Goal: Transaction & Acquisition: Purchase product/service

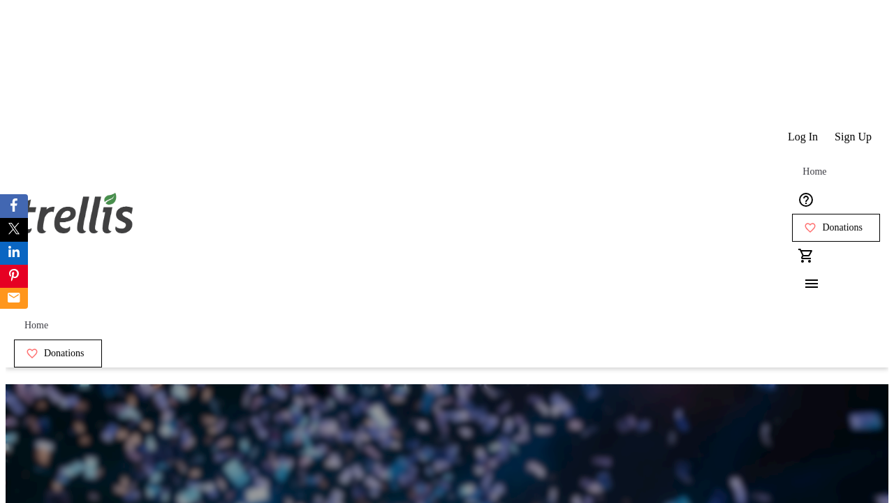
click at [854, 131] on span "Sign Up" at bounding box center [853, 137] width 37 height 13
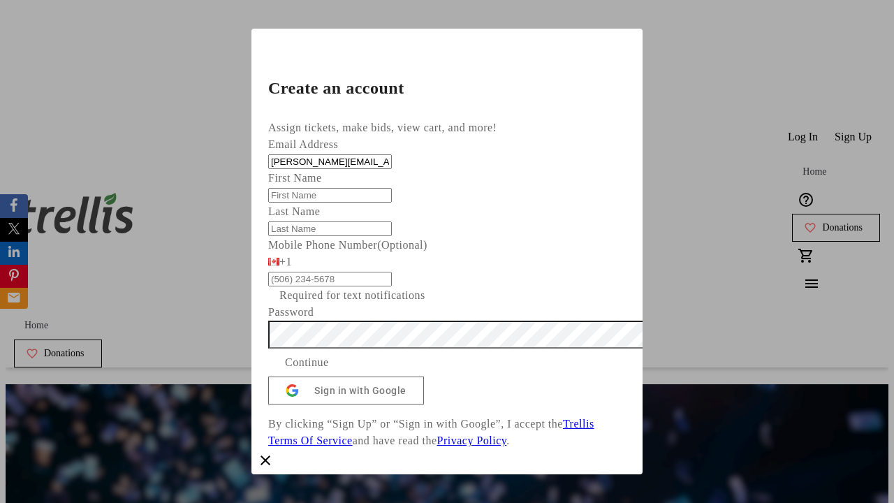
type input "[PERSON_NAME][EMAIL_ADDRESS][DOMAIN_NAME]"
type input "[PERSON_NAME]"
click at [329, 371] on span "Continue" at bounding box center [307, 362] width 44 height 17
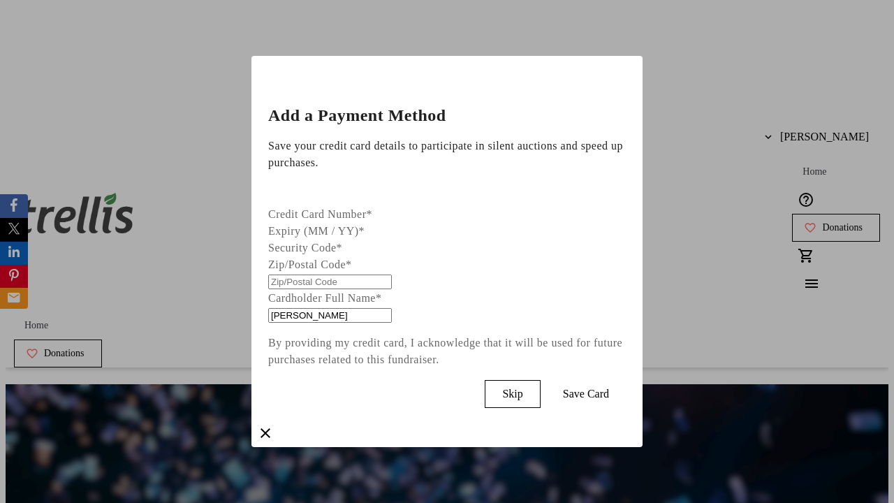
click at [523, 391] on span "Skip" at bounding box center [512, 394] width 20 height 13
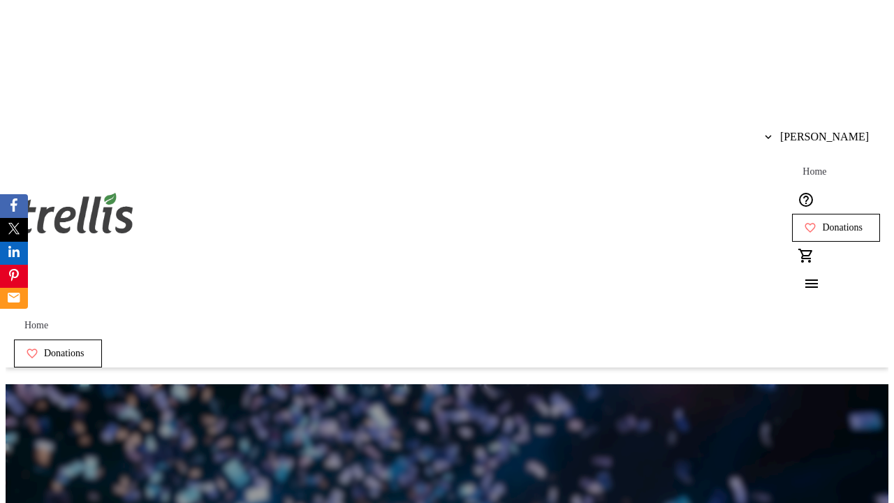
click at [822, 222] on span "Donations" at bounding box center [842, 227] width 41 height 11
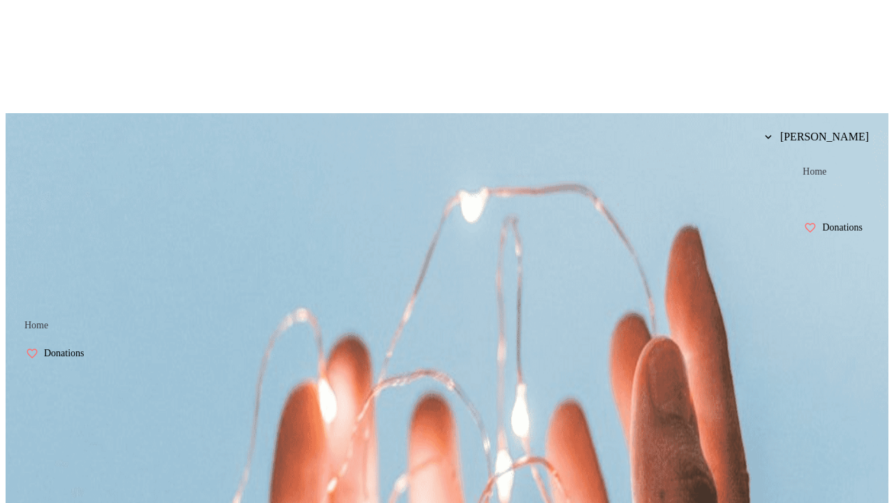
scroll to position [2, 0]
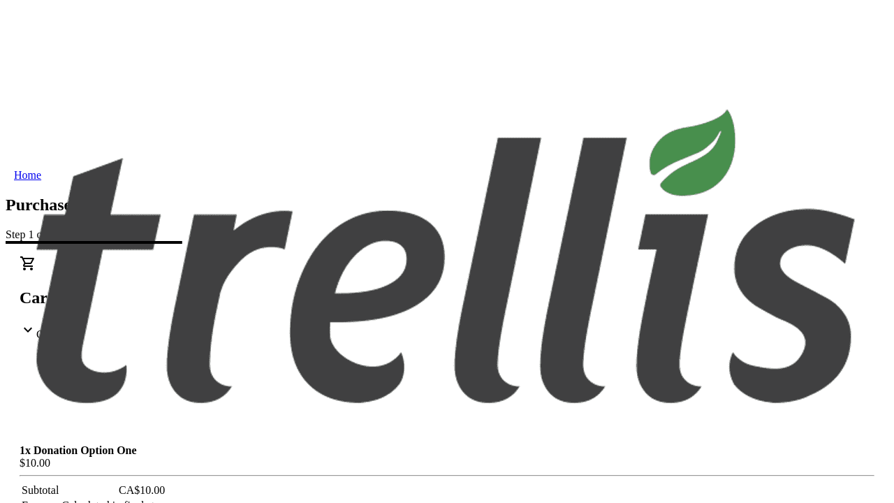
select select "BC"
select select "CA"
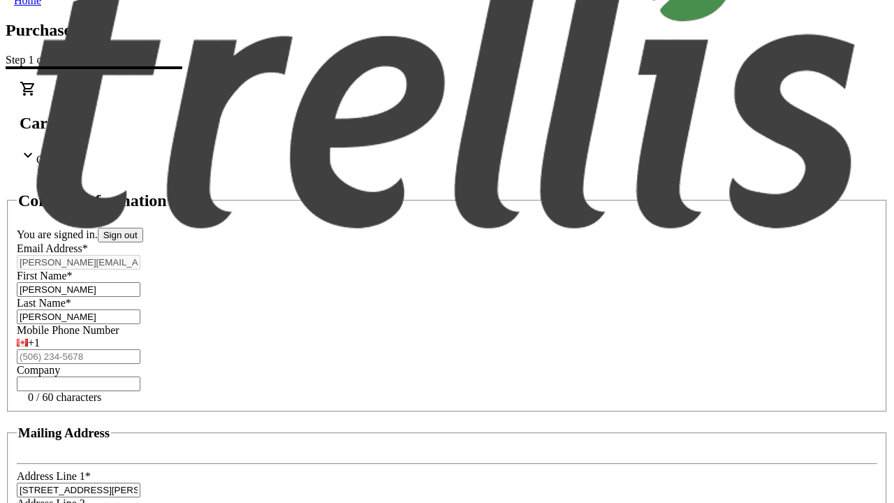
type input "V1Y 0C2"
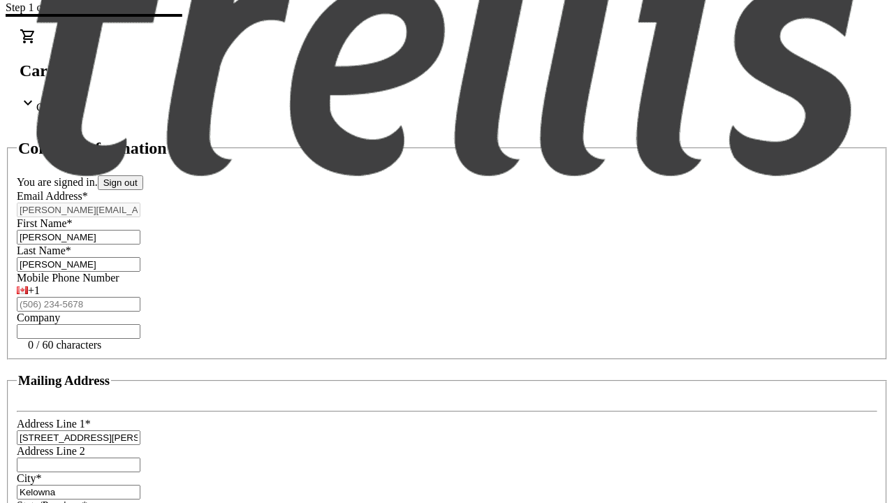
scroll to position [266, 0]
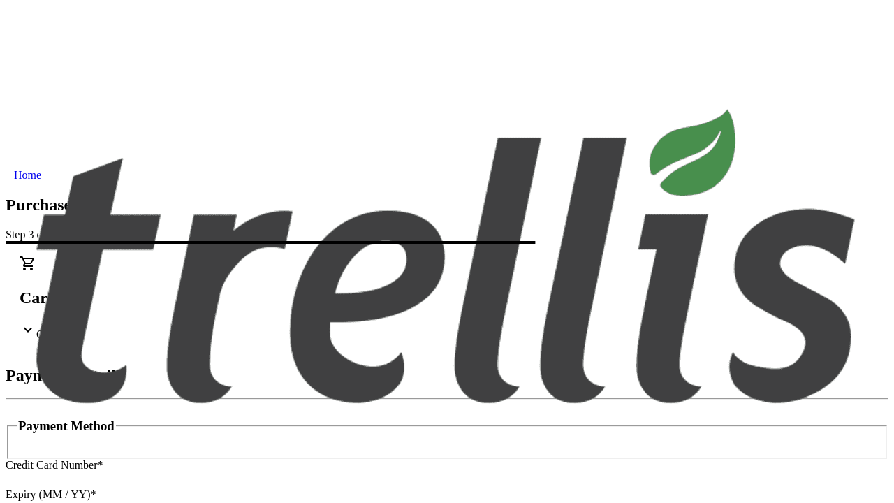
type input "V1Y 0C2"
